Goal: Task Accomplishment & Management: Manage account settings

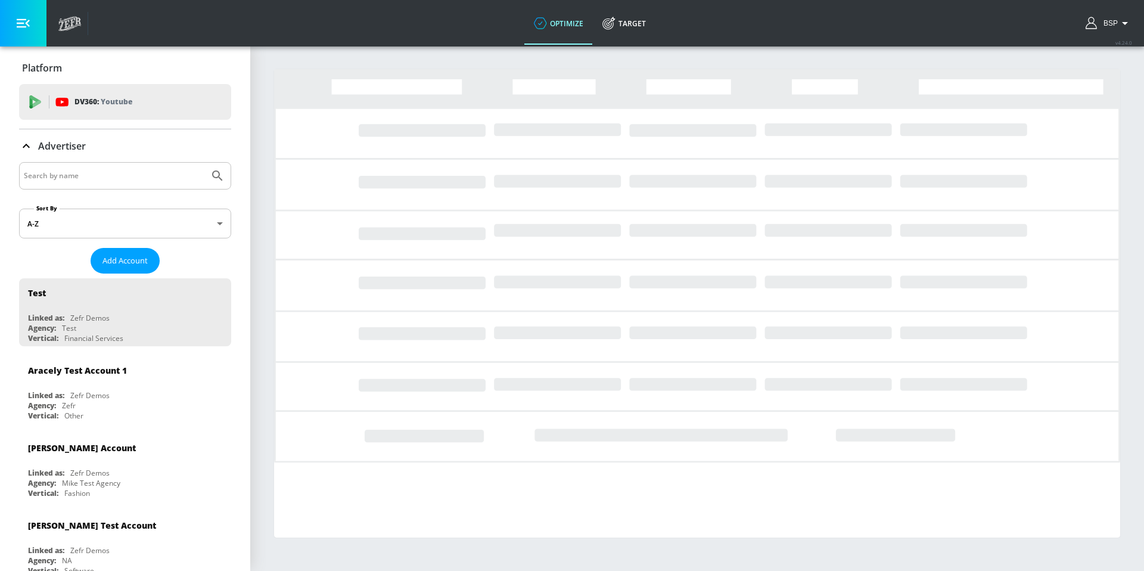
click at [88, 163] on div at bounding box center [125, 175] width 212 height 27
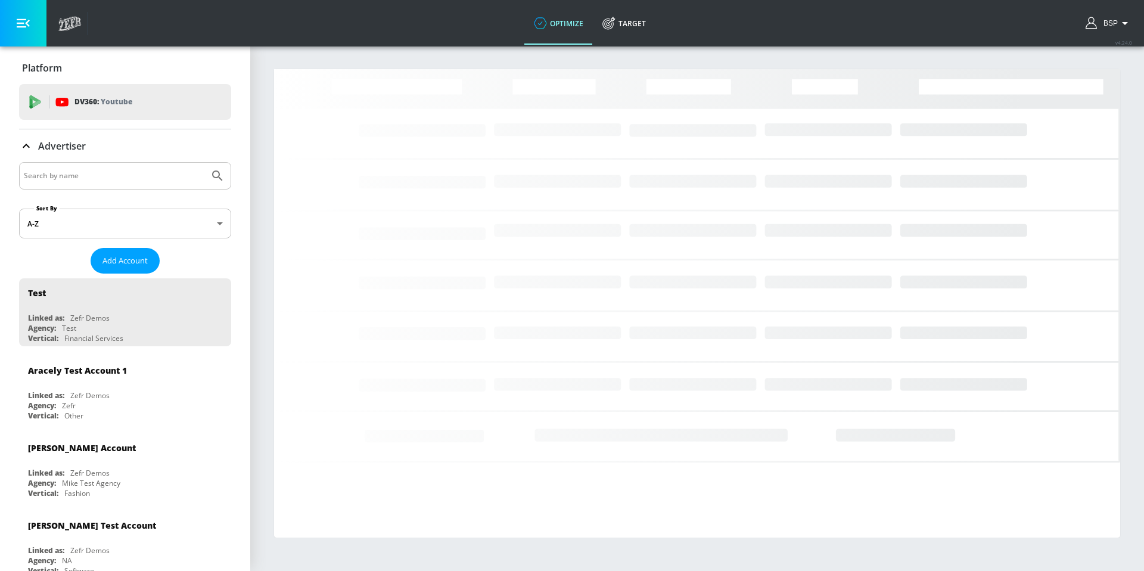
click at [88, 181] on input "Search by name" at bounding box center [114, 175] width 180 height 15
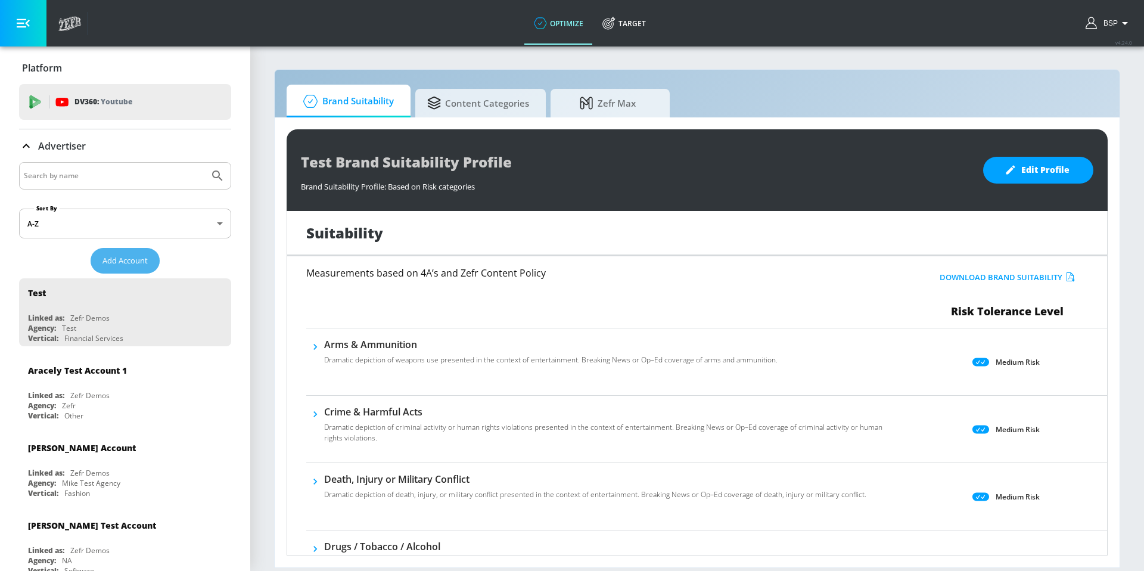
click at [124, 260] on span "Add Account" at bounding box center [124, 261] width 45 height 14
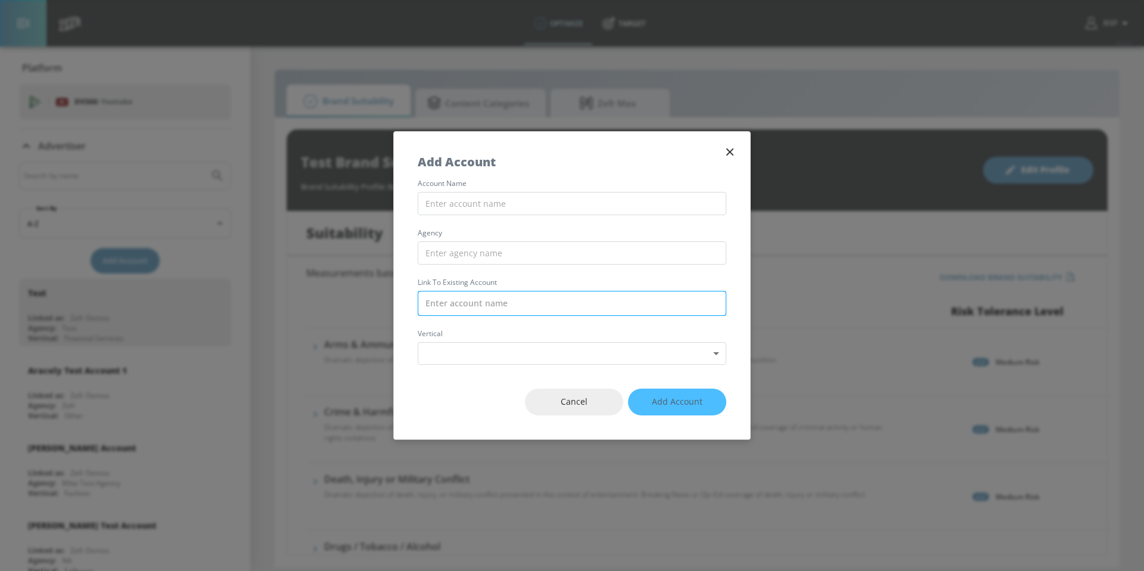
click at [460, 311] on input "text" at bounding box center [572, 303] width 309 height 25
paste input "edu3gkd3nyf_grj3CHN"
type input "edu3gkd3nyf_grj3CHN"
click at [472, 296] on input "text" at bounding box center [572, 303] width 309 height 25
paste input "Molson Coors_NA_US_TikTok_Managed Service"
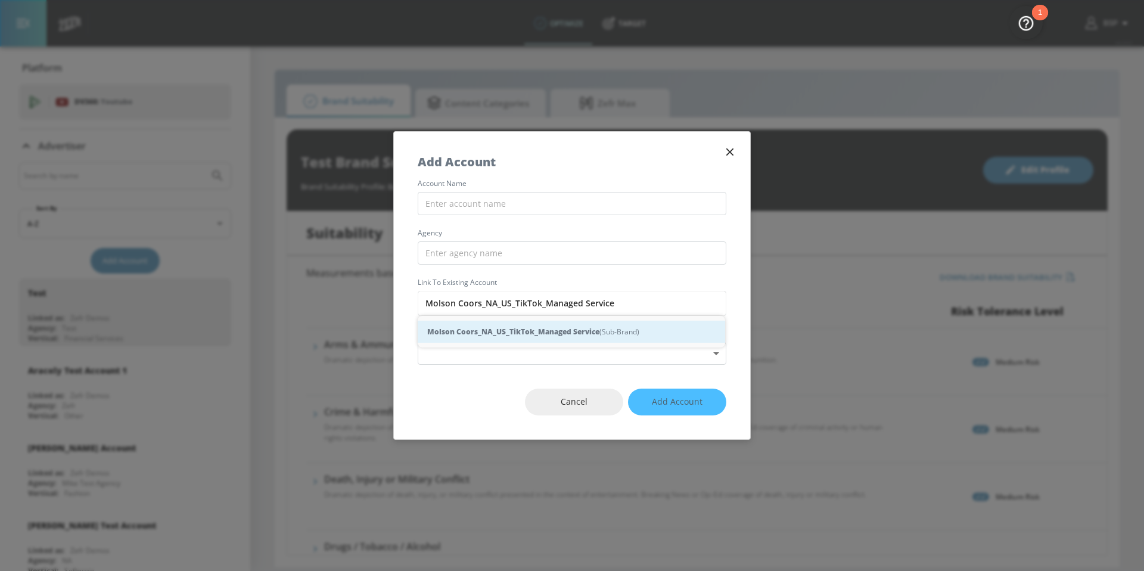
click at [473, 322] on div "Molson Coors_NA_US_TikTok_Managed Service (Sub-Brand)" at bounding box center [571, 331] width 307 height 22
type input "Molson Coors_NA_US_TikTok_Managed Service (Sub-Brand)"
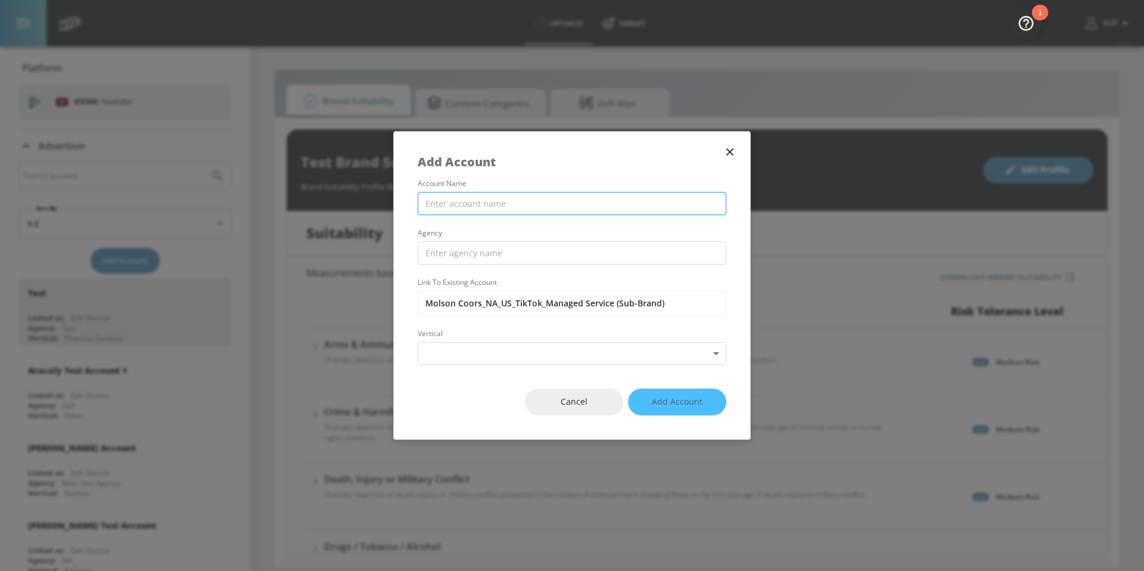
click at [485, 206] on input "text" at bounding box center [572, 203] width 309 height 23
paste input "Molson Coors_NA_US_TikTok_Managed Service"
type input "Molson Coors_NA_US_TikTok_Managed Service"
click at [469, 253] on input "text" at bounding box center [572, 252] width 309 height 23
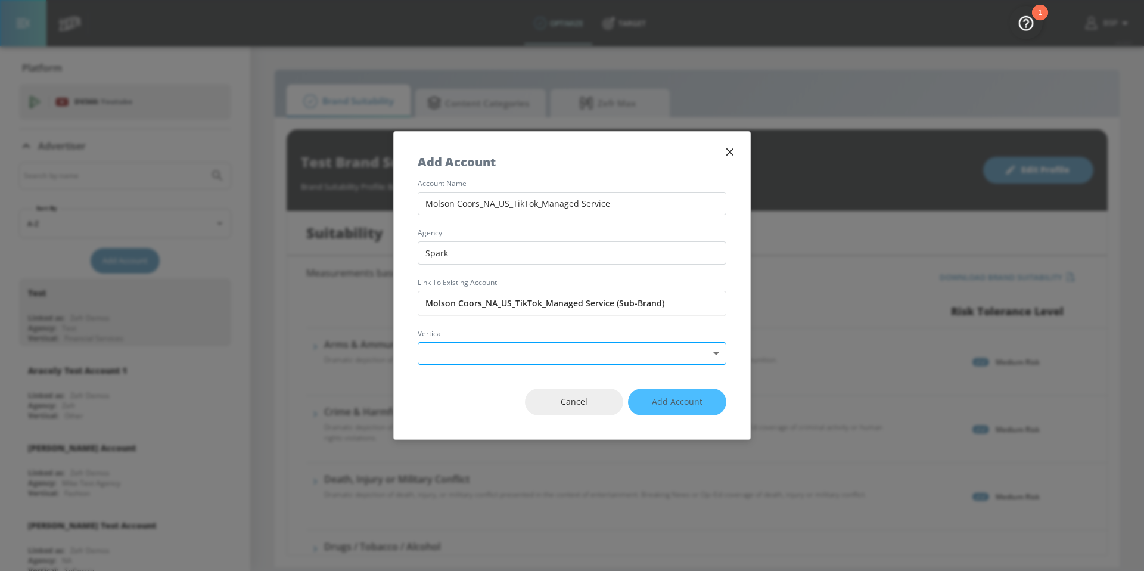
type input "Spark"
click at [480, 358] on body "optimize Target optimize Target v 4.24.0 BSP Platform DV360: Youtube DV360: You…" at bounding box center [572, 285] width 1144 height 571
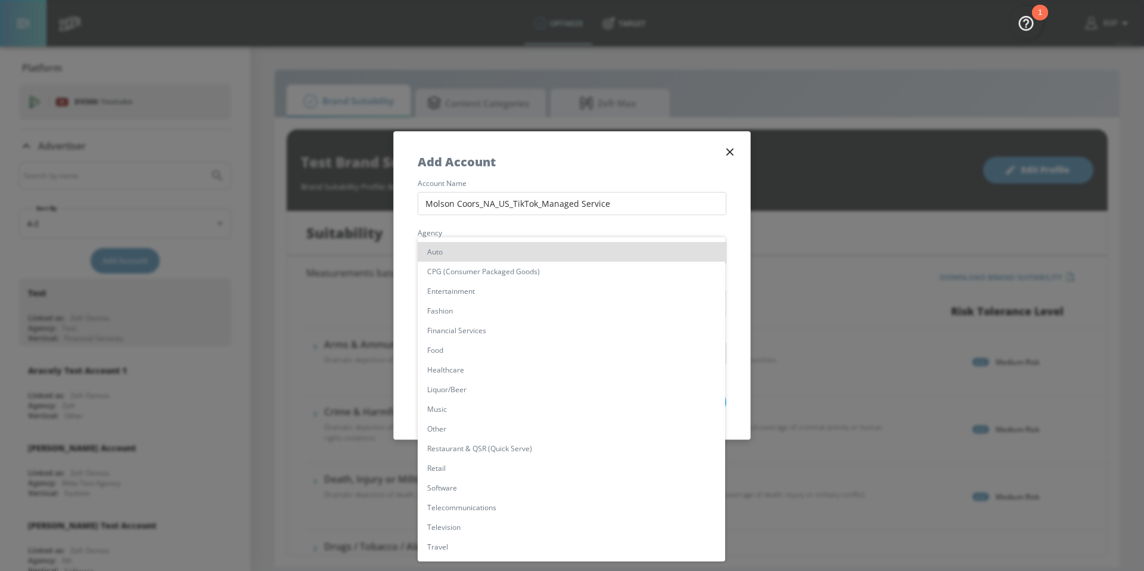
click at [478, 380] on li "Liquor/Beer" at bounding box center [571, 389] width 307 height 20
type input "[object Object]"
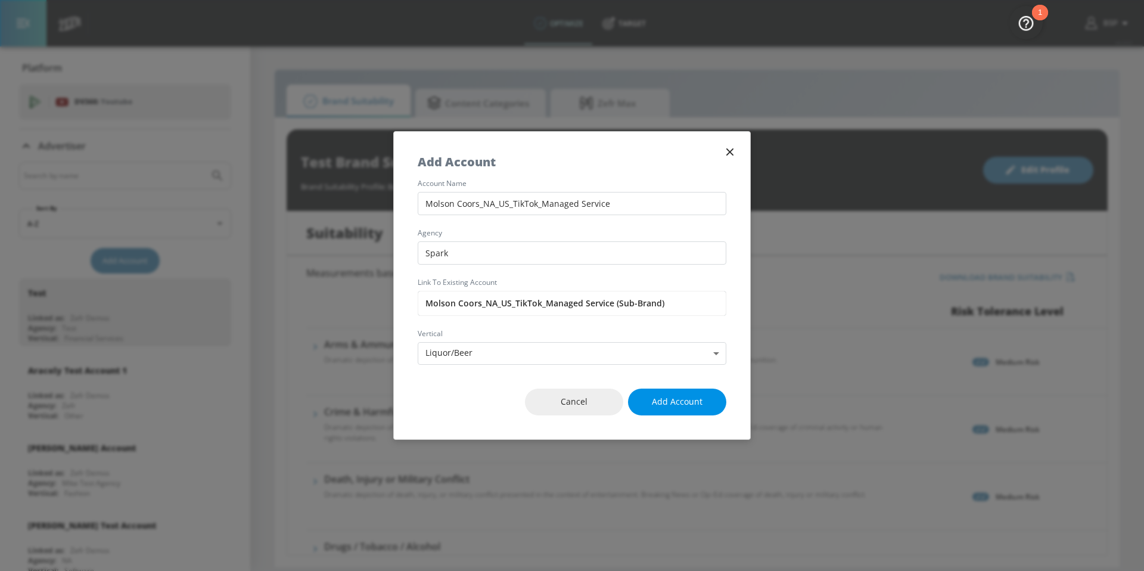
click at [658, 406] on span "Add Account" at bounding box center [677, 401] width 51 height 15
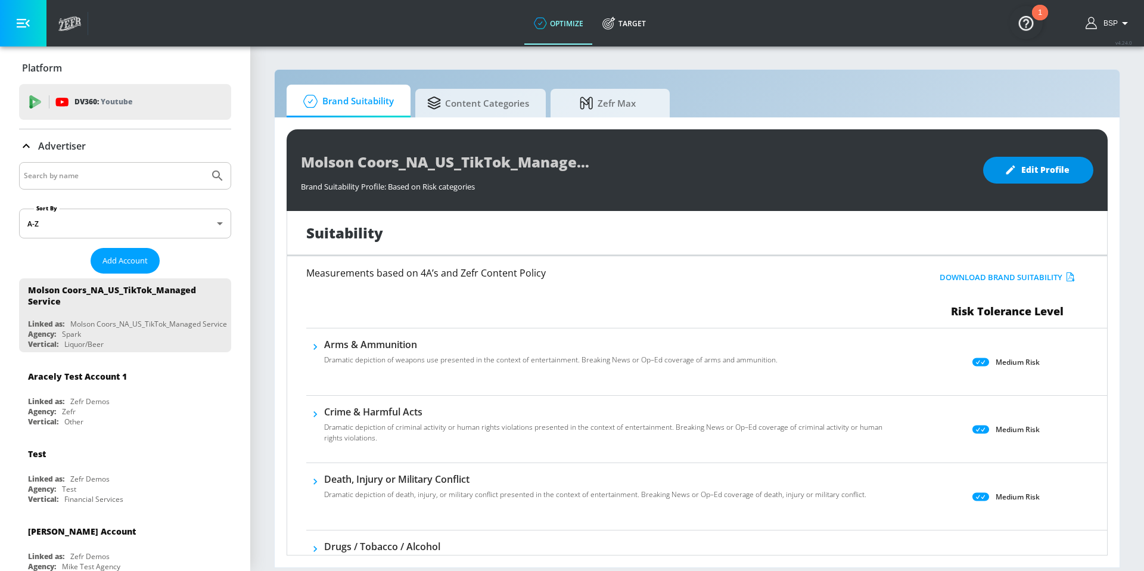
click at [1049, 166] on span "Edit Profile" at bounding box center [1038, 170] width 63 height 15
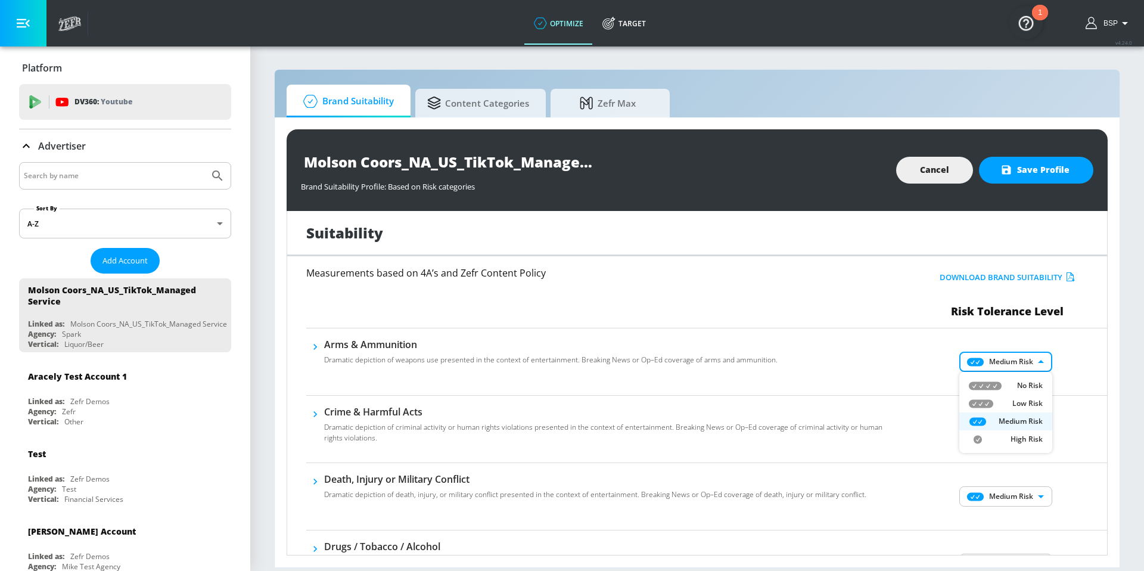
click at [982, 367] on body "optimize Target optimize Target v 4.24.0 BSP Platform DV360: Youtube DV360: You…" at bounding box center [572, 285] width 1144 height 571
click at [981, 386] on icon at bounding box center [985, 385] width 33 height 9
type input "MINIMAL"
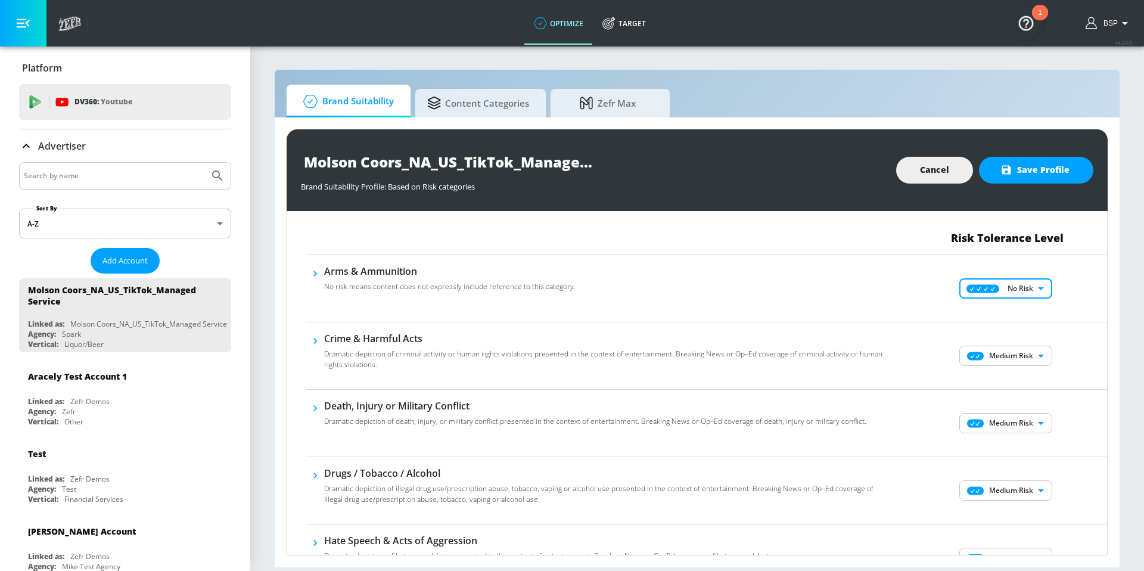
scroll to position [101, 0]
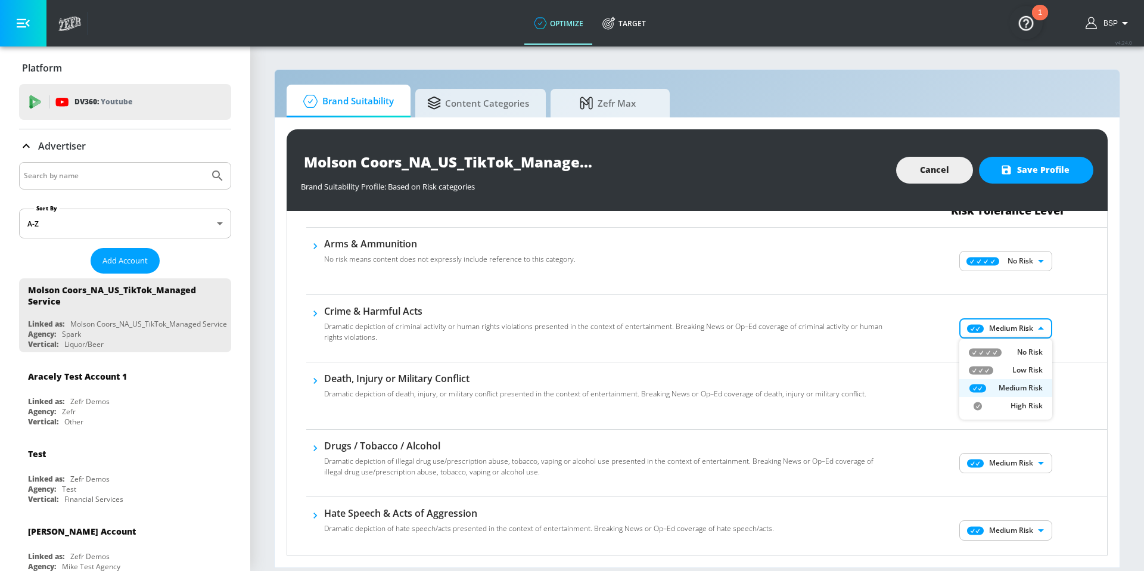
click at [983, 331] on body "optimize Target optimize Target v 4.24.0 BSP Platform DV360: Youtube DV360: You…" at bounding box center [572, 285] width 1144 height 571
click at [983, 362] on li "Low Risk" at bounding box center [1005, 370] width 93 height 18
type input "LOW"
click at [983, 386] on body "optimize Target optimize Target v 4.24.0 BSP Platform DV360: Youtube DV360: You…" at bounding box center [572, 285] width 1144 height 571
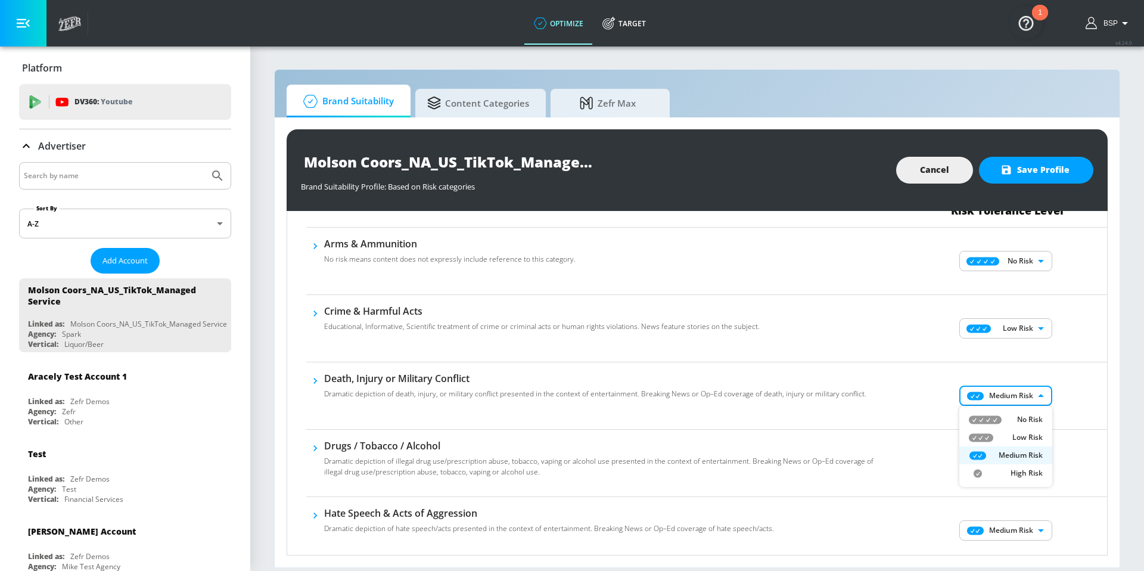
click at [984, 429] on li "Low Risk" at bounding box center [1005, 437] width 93 height 18
type input "LOW"
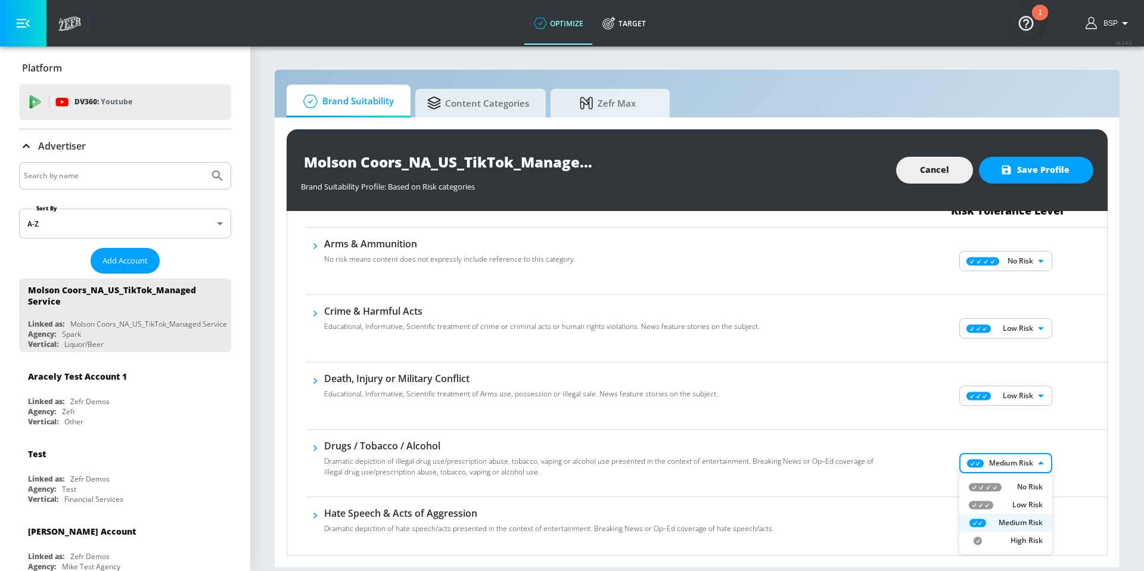
click at [979, 466] on body "optimize Target optimize Target v 4.24.0 BSP Platform DV360: Youtube DV360: You…" at bounding box center [572, 285] width 1144 height 571
click at [981, 497] on li "Low Risk" at bounding box center [1005, 505] width 93 height 18
type input "LOW"
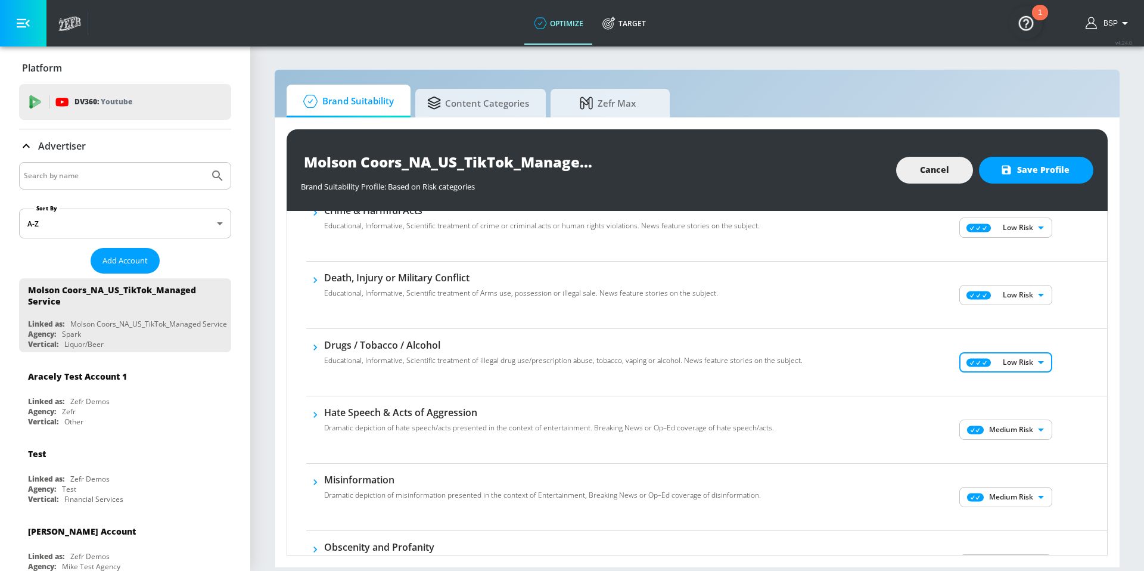
scroll to position [204, 0]
click at [1047, 423] on body "optimize Target optimize Target v 4.24.0 BSP Platform DV360: Youtube DV360: You…" at bounding box center [572, 285] width 1144 height 571
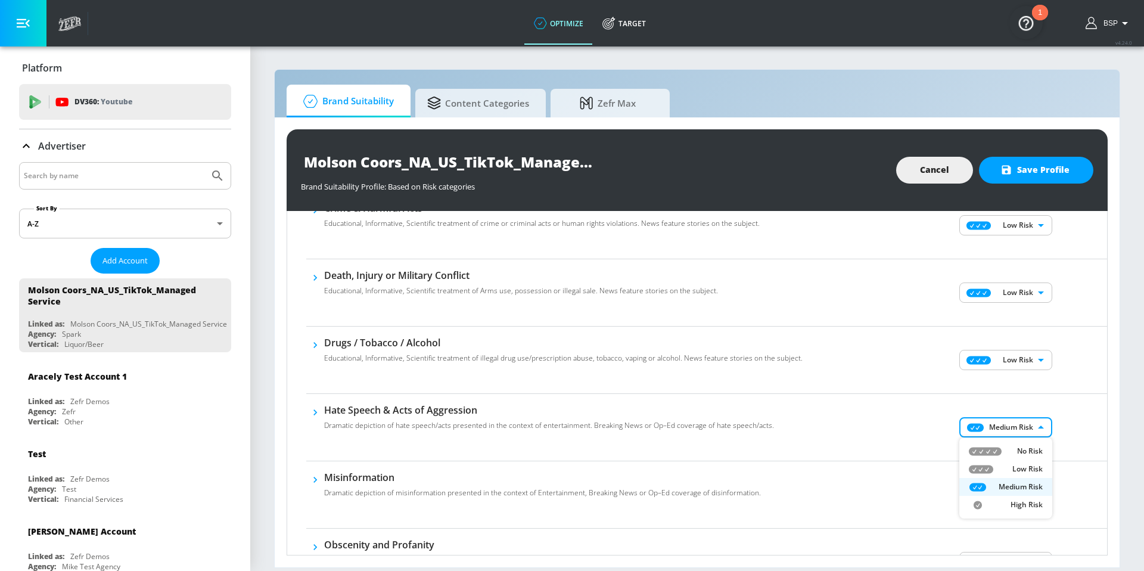
click at [1017, 454] on p "No Risk" at bounding box center [1030, 451] width 26 height 11
type input "MINIMAL"
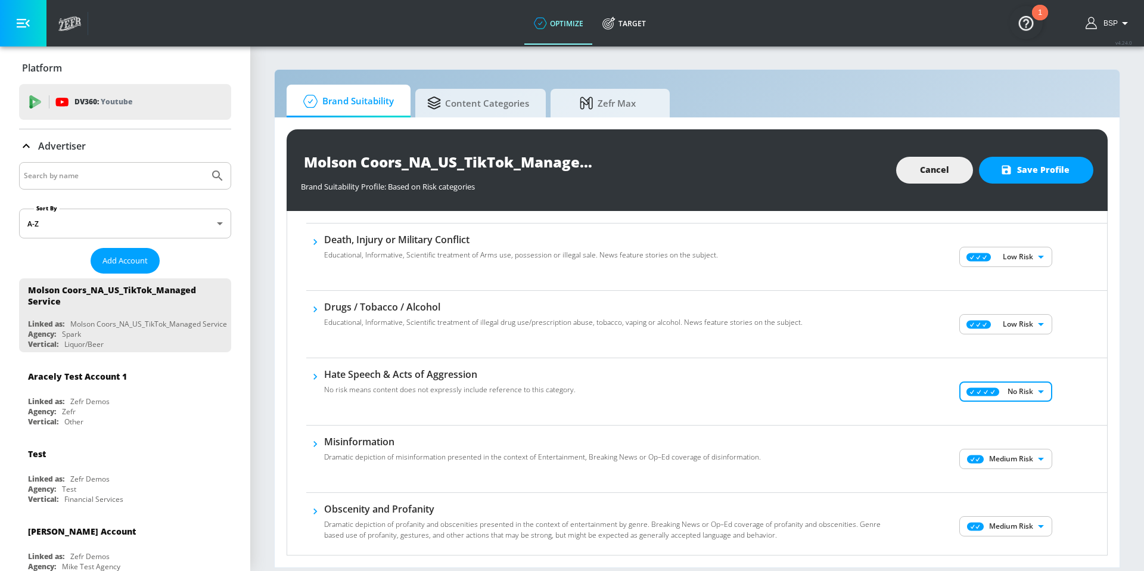
scroll to position [250, 0]
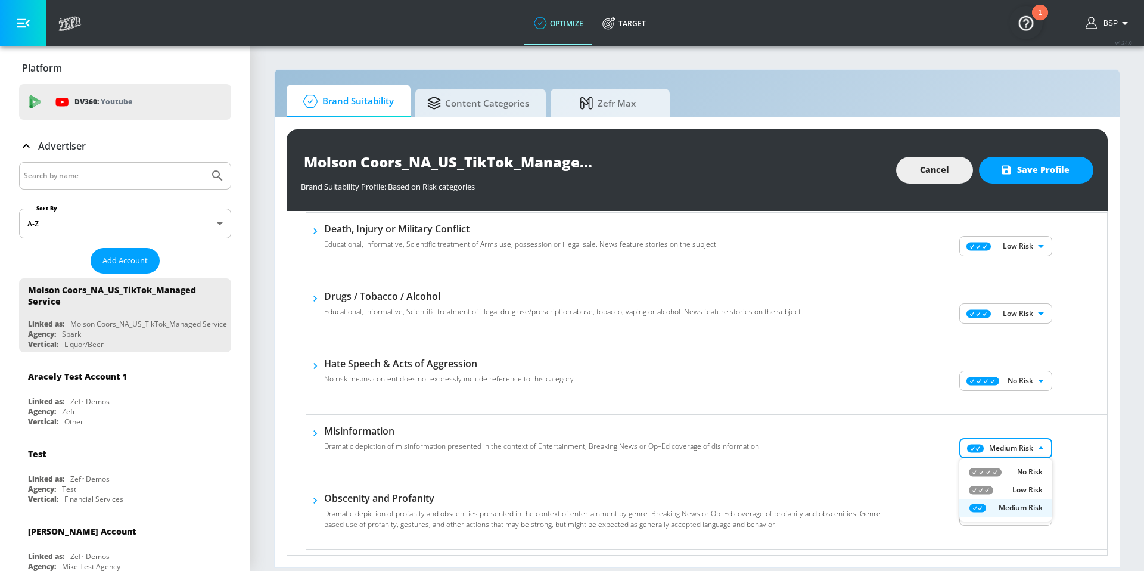
click at [1011, 442] on body "optimize Target optimize Target v 4.24.0 BSP Platform DV360: Youtube DV360: You…" at bounding box center [572, 285] width 1144 height 571
click at [1010, 464] on li "No Risk" at bounding box center [1005, 472] width 93 height 18
type input "MINIMAL"
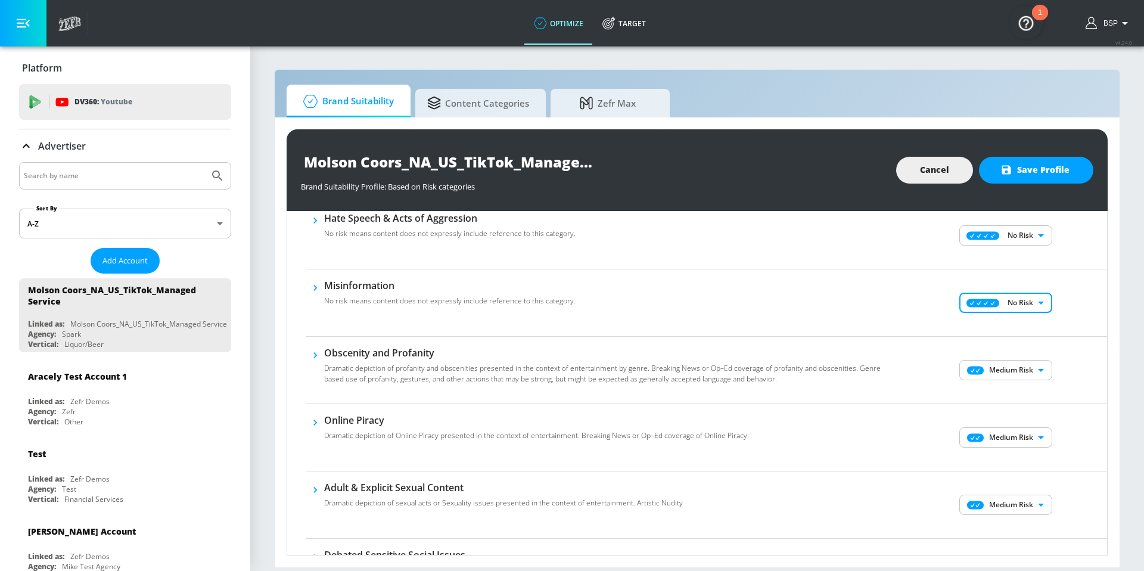
scroll to position [410, 0]
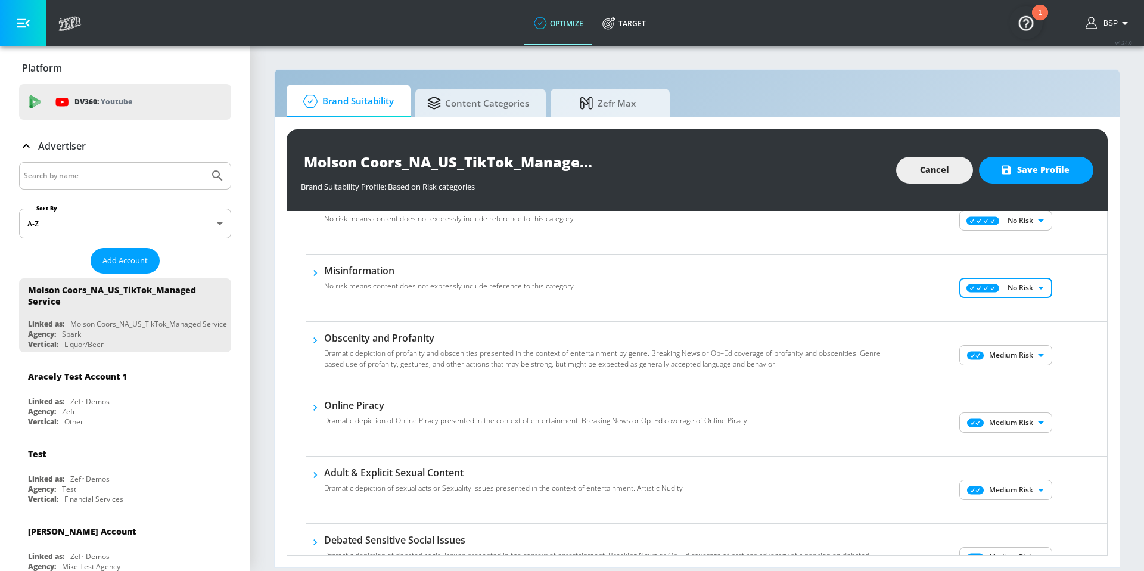
click at [1005, 434] on div "Medium Risk MEDIUM ​" at bounding box center [1007, 422] width 200 height 48
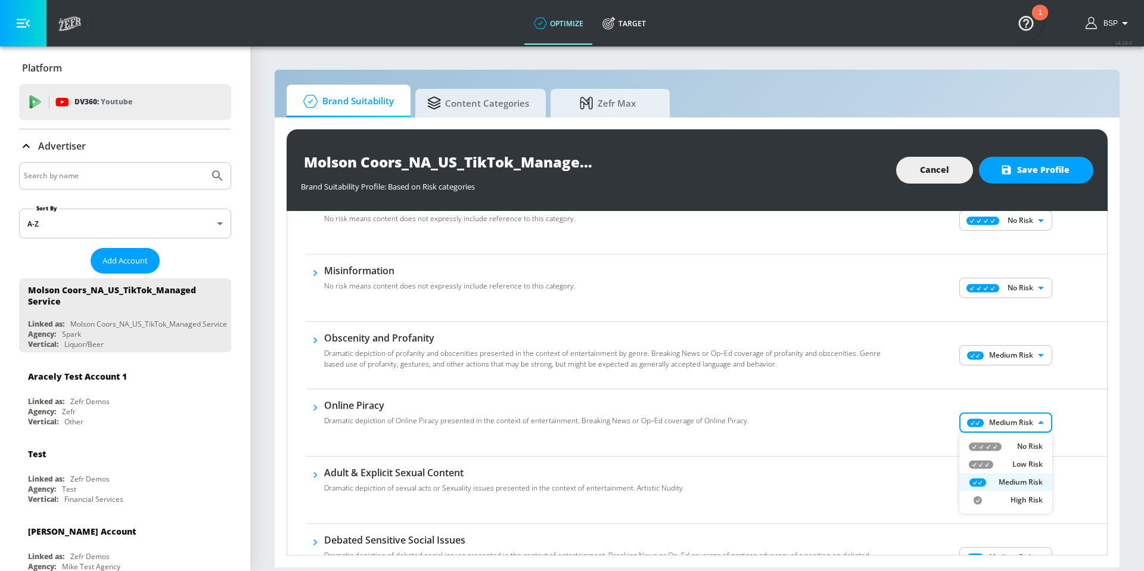
click at [1005, 423] on body "optimize Target optimize Target v 4.24.0 BSP Platform DV360: Youtube DV360: You…" at bounding box center [572, 285] width 1144 height 571
click at [1005, 448] on div "No Risk" at bounding box center [1006, 446] width 74 height 11
type input "MINIMAL"
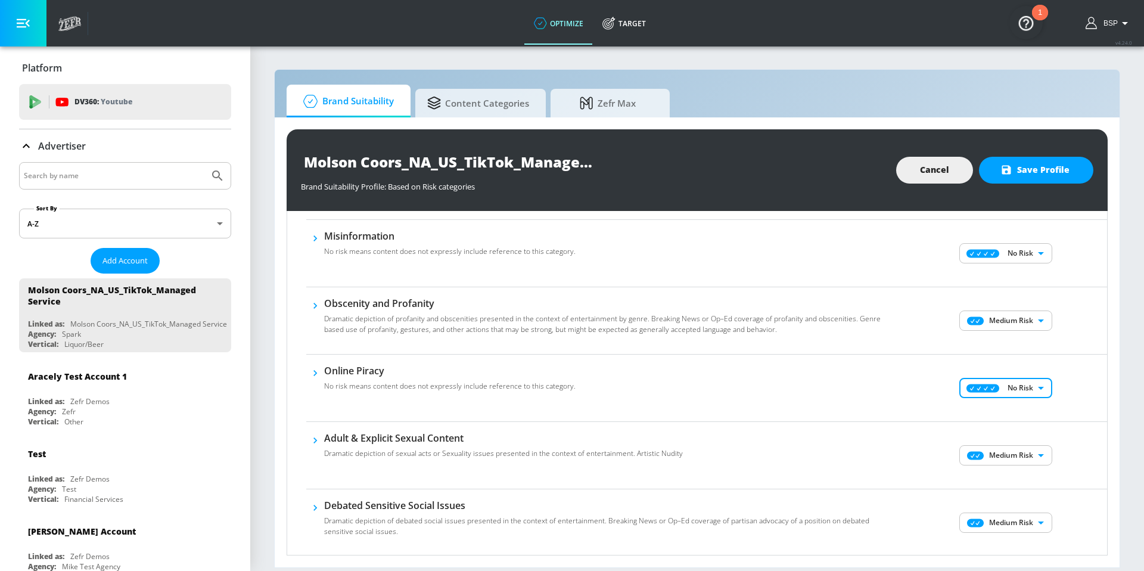
scroll to position [446, 0]
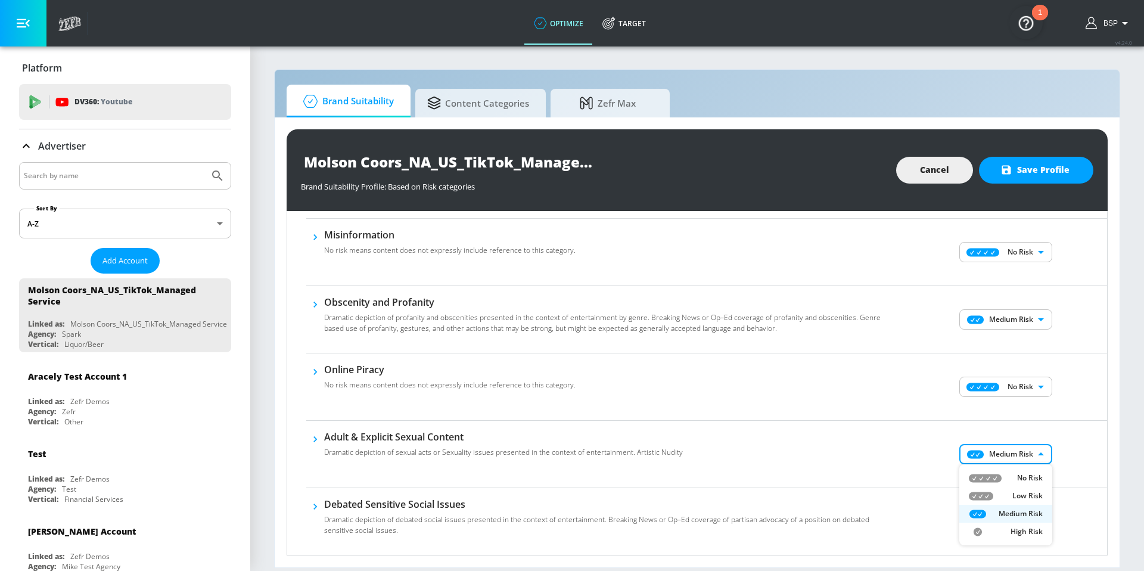
click at [1007, 459] on body "optimize Target optimize Target v 4.24.0 BSP Platform DV360: Youtube DV360: You…" at bounding box center [572, 285] width 1144 height 571
click at [1004, 472] on div "No Risk" at bounding box center [1006, 477] width 74 height 11
type input "MINIMAL"
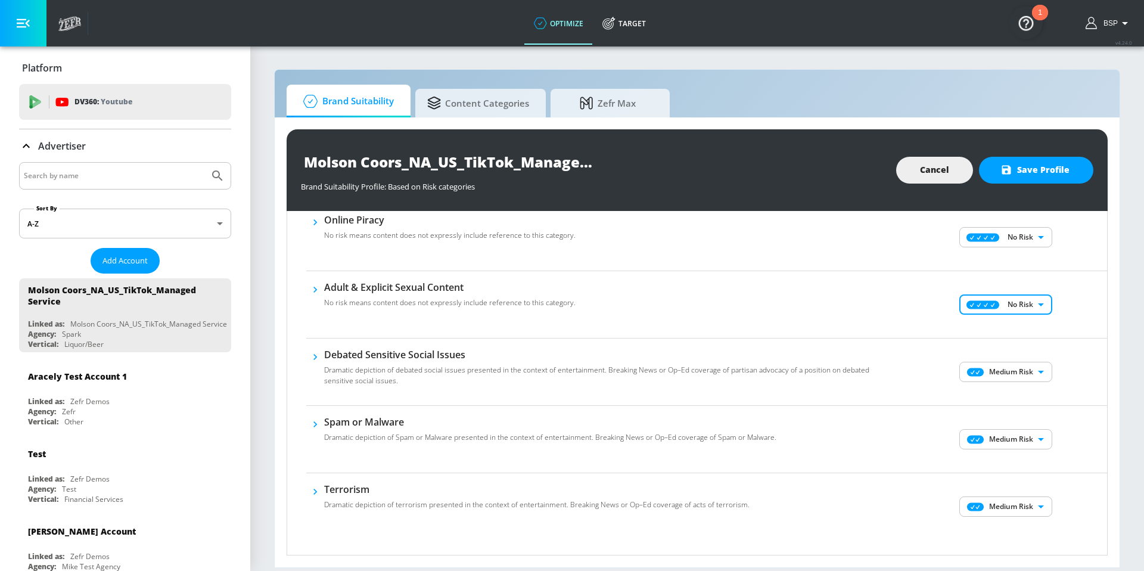
scroll to position [584, 0]
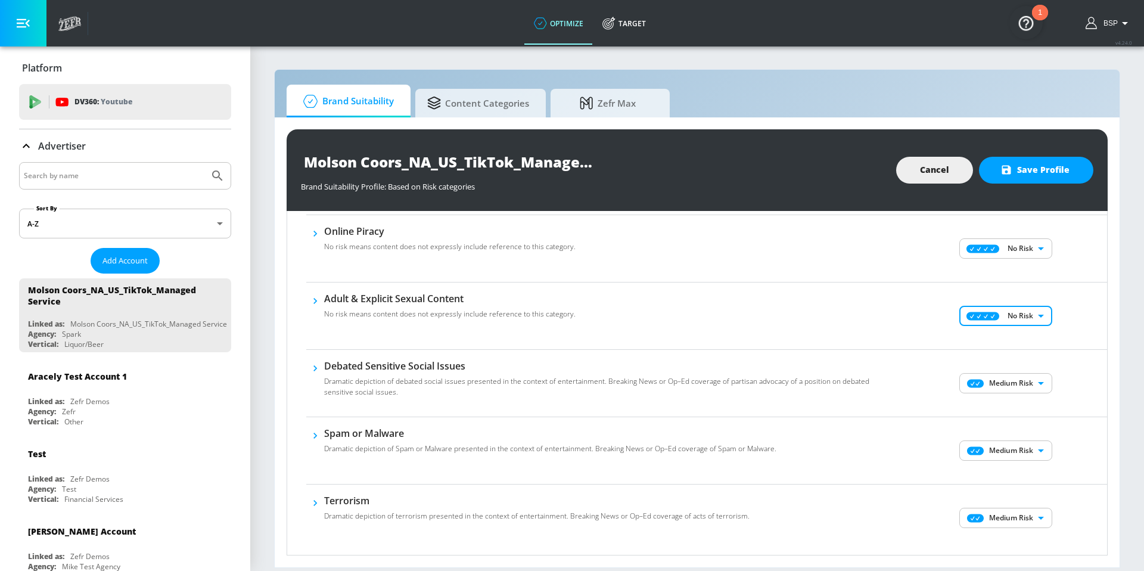
click at [1008, 385] on body "optimize Target optimize Target v 4.24.0 BSP Platform DV360: Youtube DV360: You…" at bounding box center [572, 285] width 1144 height 571
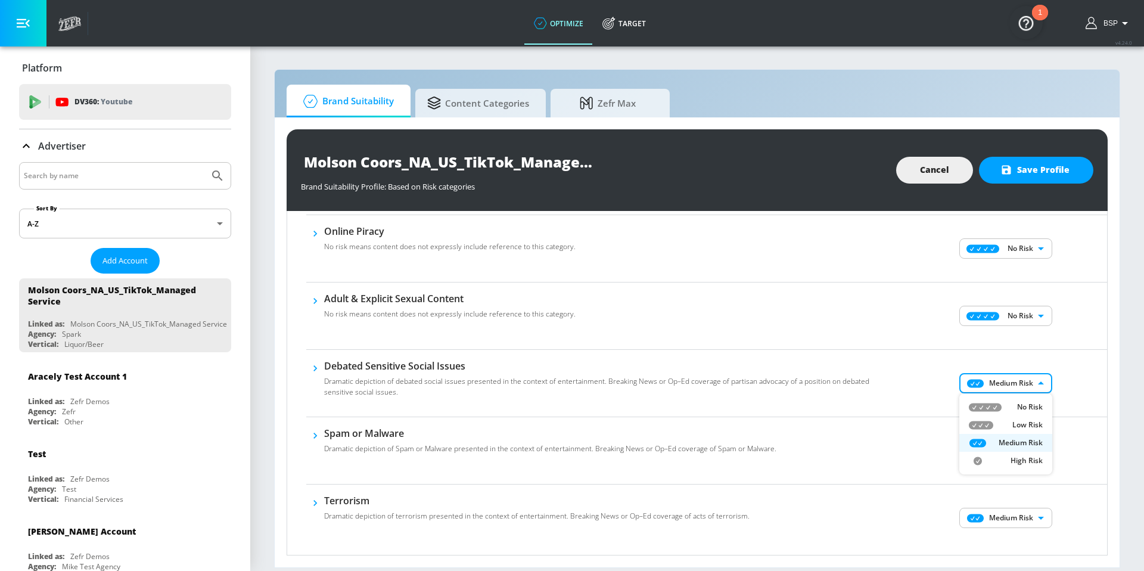
click at [1008, 410] on div "No Risk" at bounding box center [1006, 406] width 74 height 11
type input "MINIMAL"
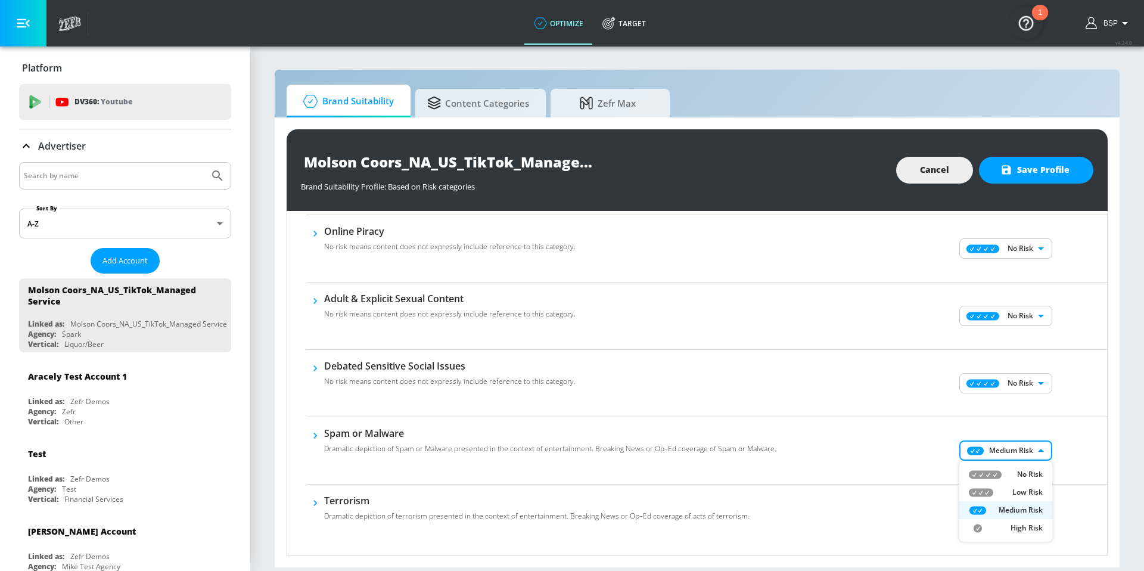
click at [1008, 450] on body "optimize Target optimize Target v 4.24.0 BSP Platform DV360: Youtube DV360: You…" at bounding box center [572, 285] width 1144 height 571
click at [1017, 473] on p "No Risk" at bounding box center [1030, 474] width 26 height 11
type input "MINIMAL"
click at [1011, 525] on body "optimize Target optimize Target v 4.24.0 BSP Platform DV360: Youtube DV360: You…" at bounding box center [572, 285] width 1144 height 571
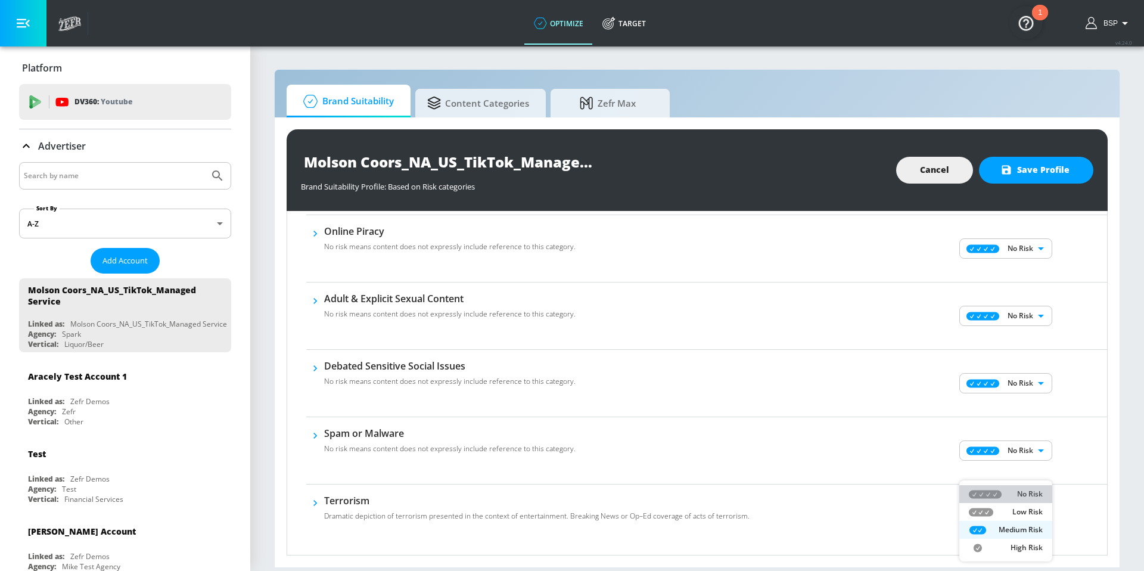
click at [1014, 496] on div "No Risk" at bounding box center [1006, 493] width 74 height 11
type input "MINIMAL"
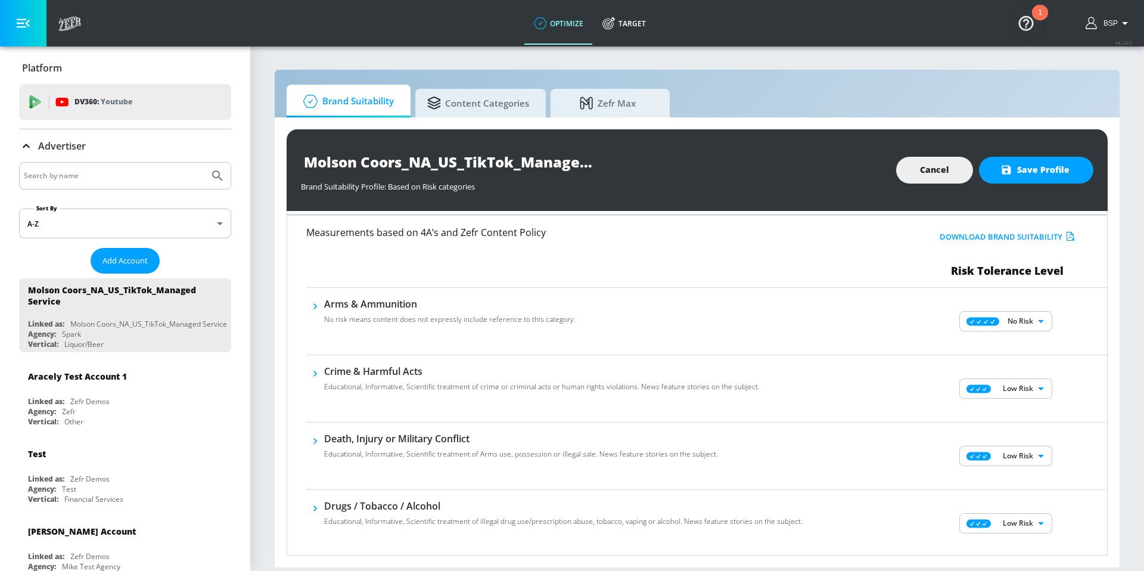
scroll to position [36, 0]
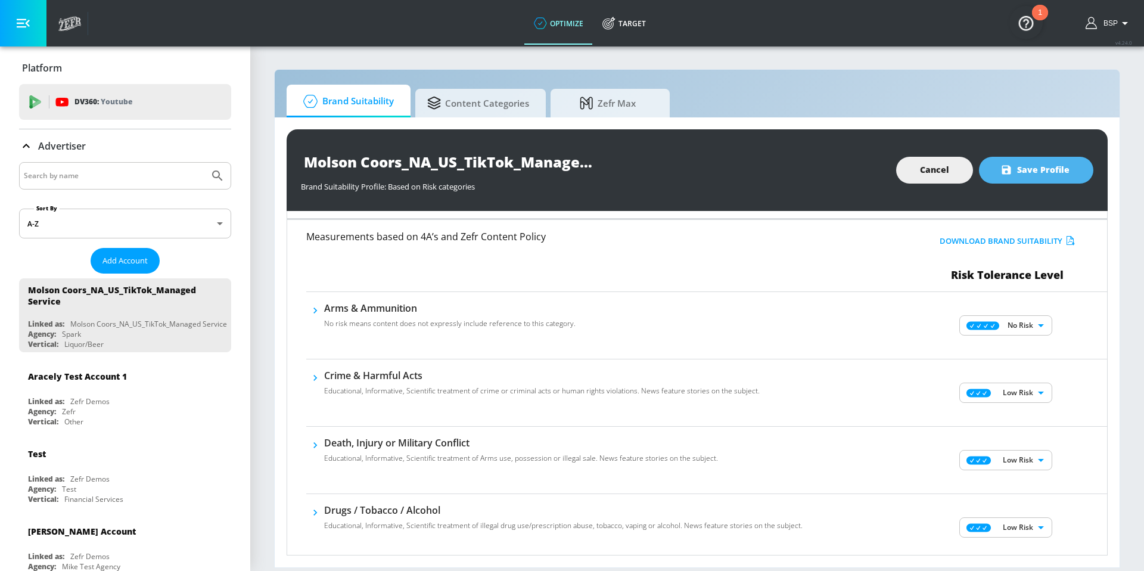
click at [1066, 170] on span "Save Profile" at bounding box center [1035, 170] width 67 height 15
